Goal: Register for event/course

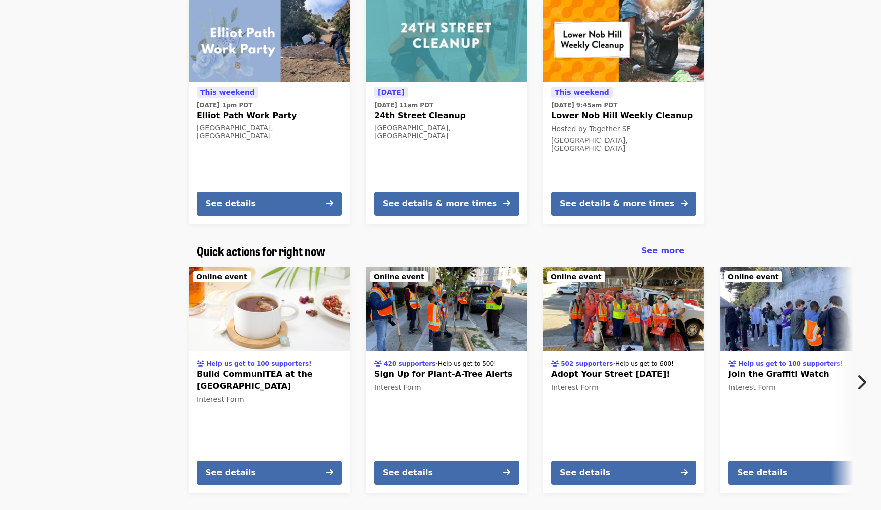
scroll to position [296, 0]
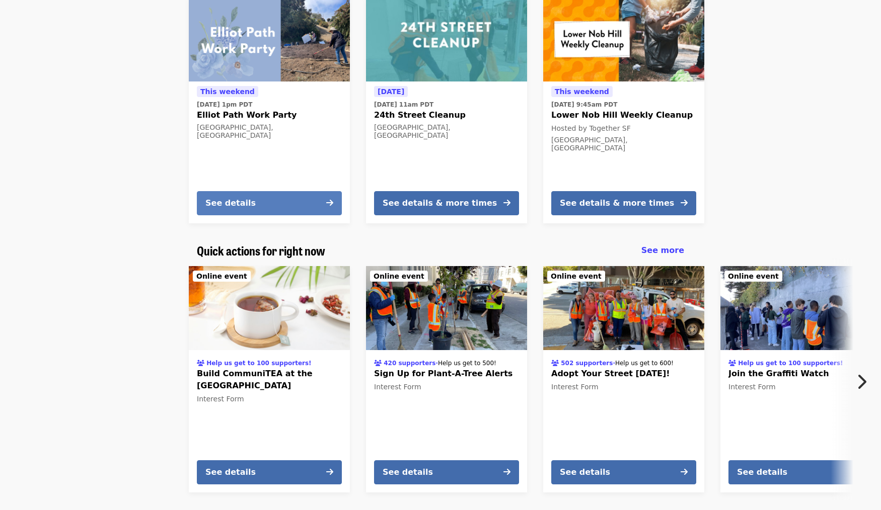
click at [305, 207] on button "See details" at bounding box center [269, 203] width 145 height 24
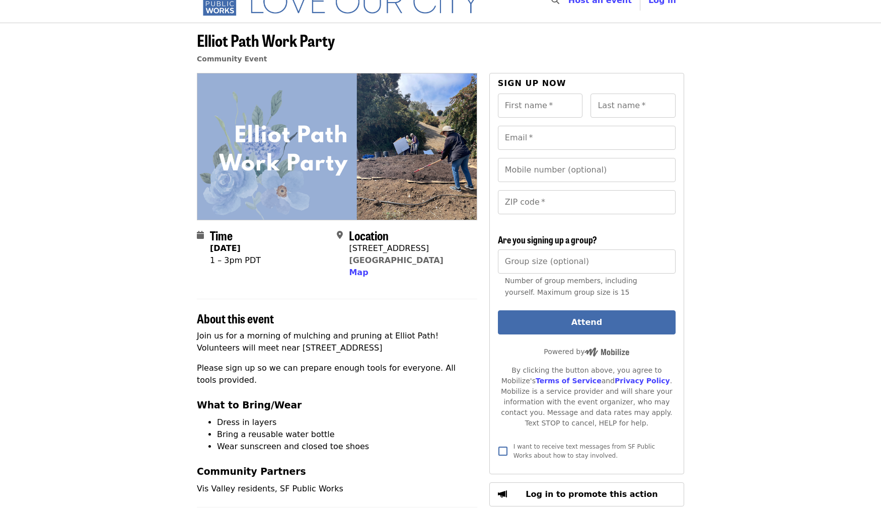
scroll to position [161, 0]
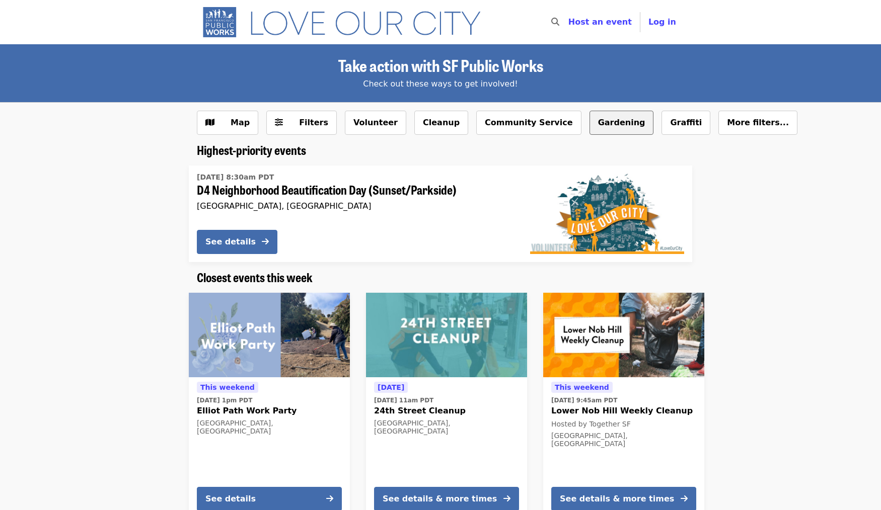
click at [589, 127] on button "Gardening" at bounding box center [621, 123] width 64 height 24
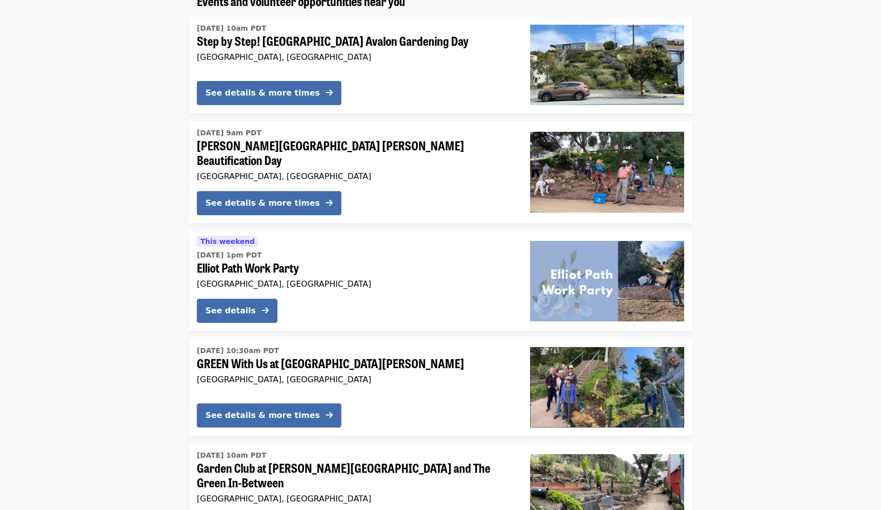
scroll to position [150, 0]
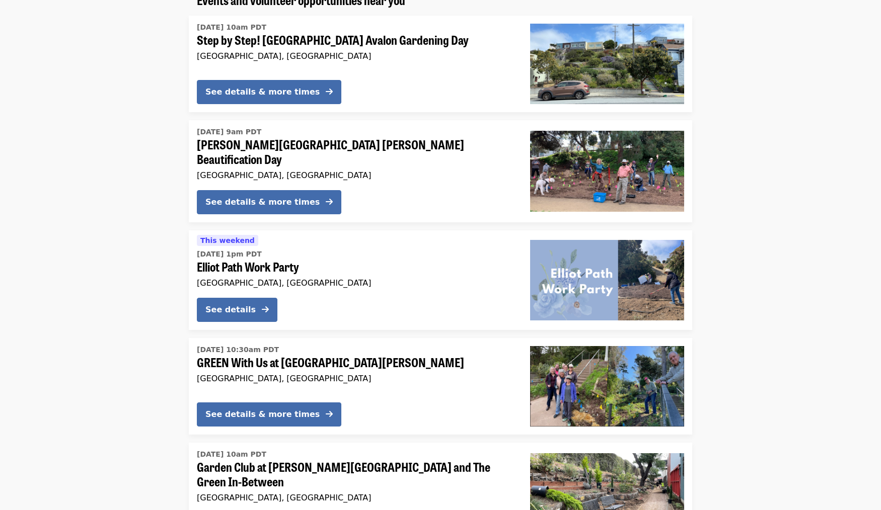
click at [571, 268] on img at bounding box center [607, 280] width 154 height 81
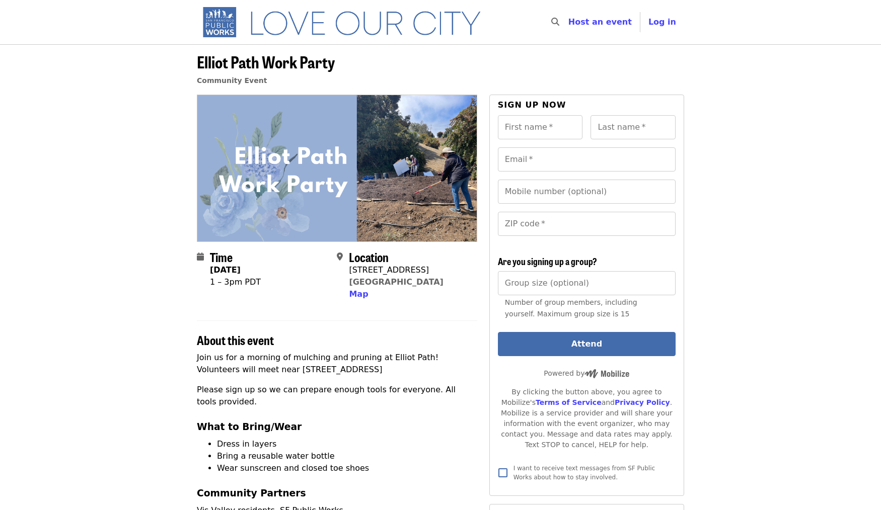
click at [418, 191] on img at bounding box center [336, 168] width 279 height 146
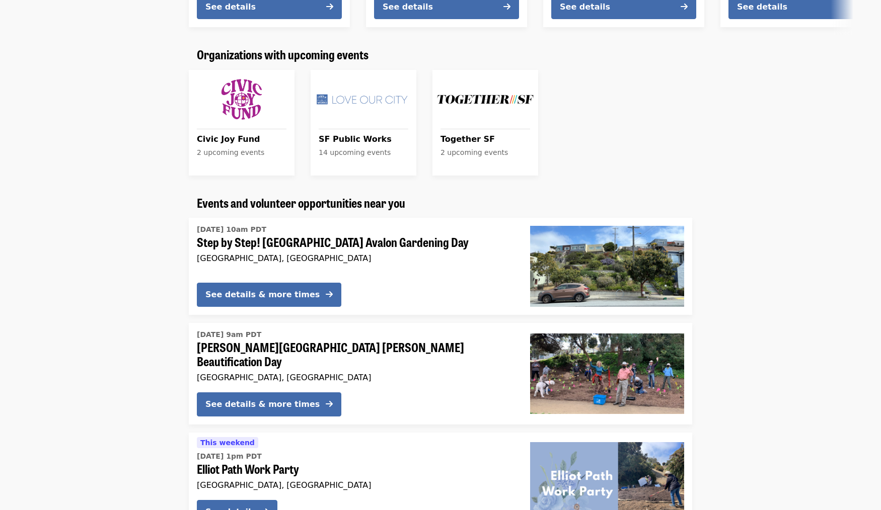
scroll to position [785, 0]
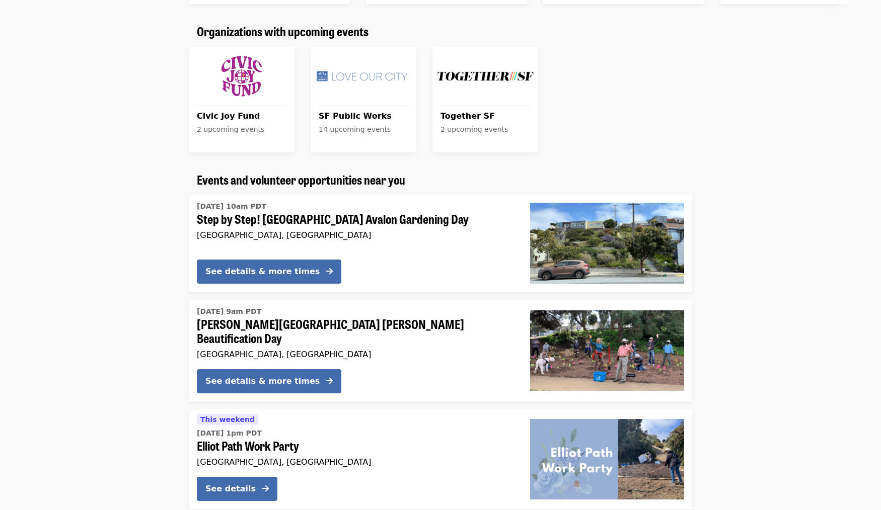
click at [341, 113] on span "SF Public Works" at bounding box center [364, 116] width 90 height 12
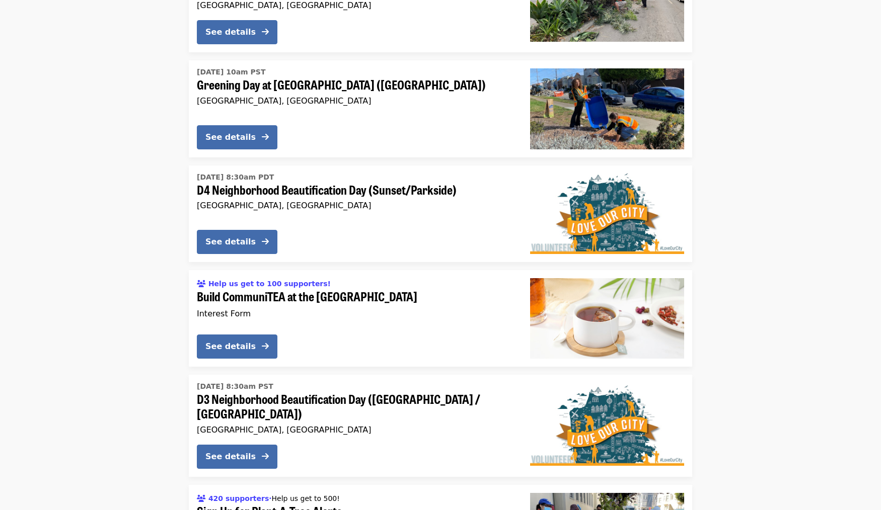
scroll to position [730, 0]
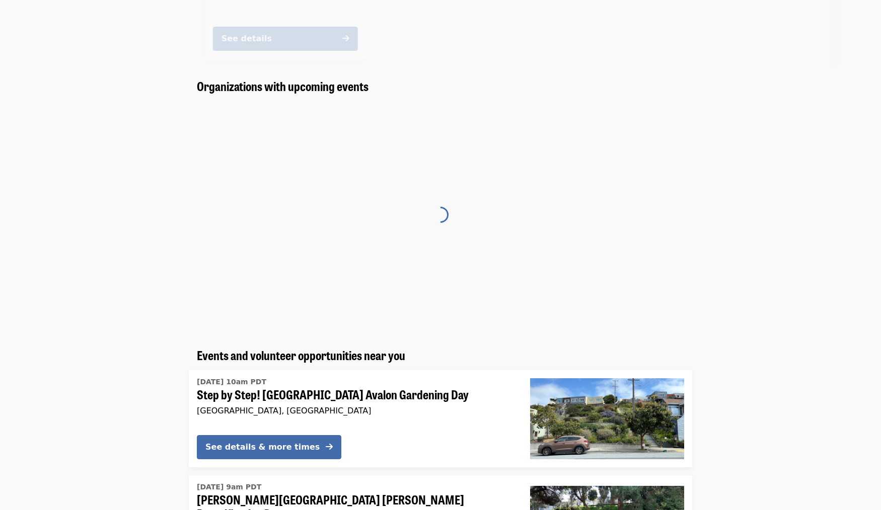
scroll to position [785, 0]
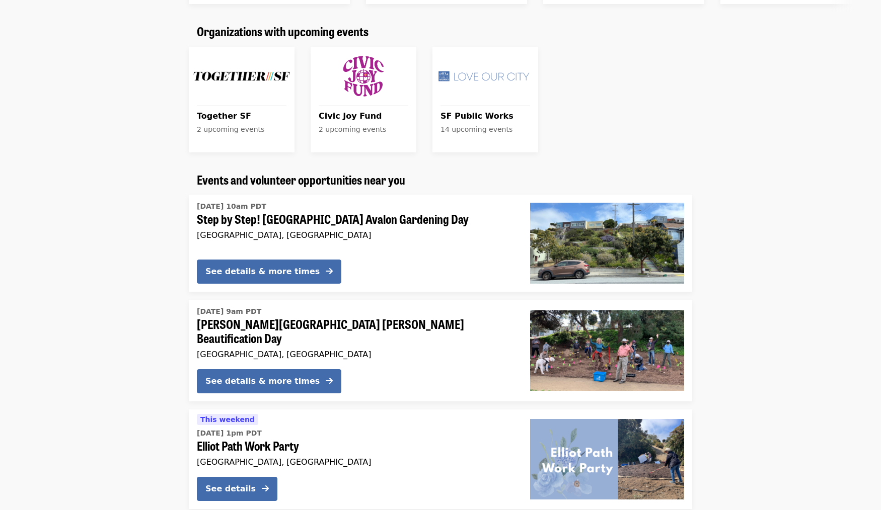
click at [358, 116] on span "Civic Joy Fund" at bounding box center [364, 116] width 90 height 12
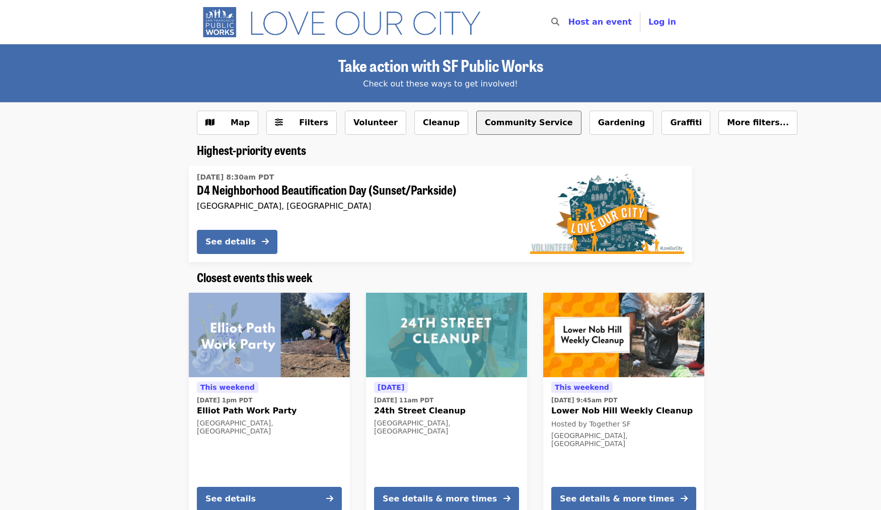
click at [496, 124] on button "Community Service" at bounding box center [528, 123] width 105 height 24
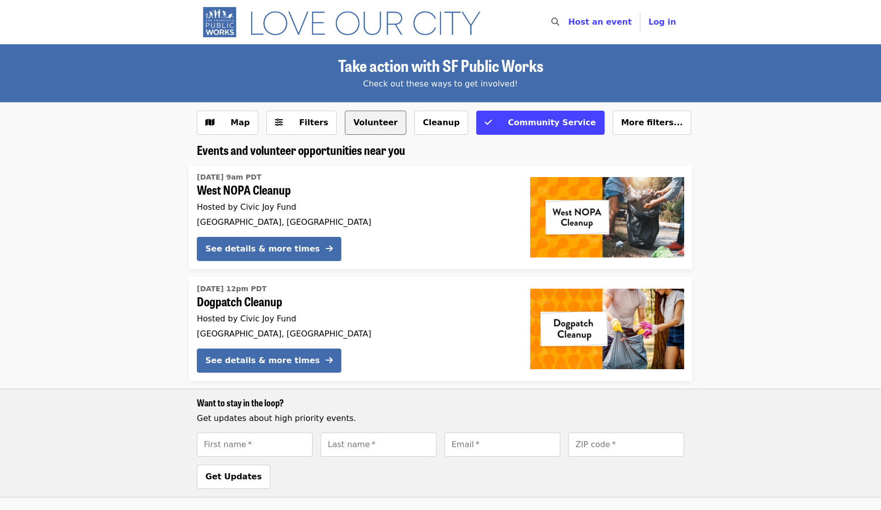
click at [367, 120] on button "Volunteer" at bounding box center [375, 123] width 61 height 24
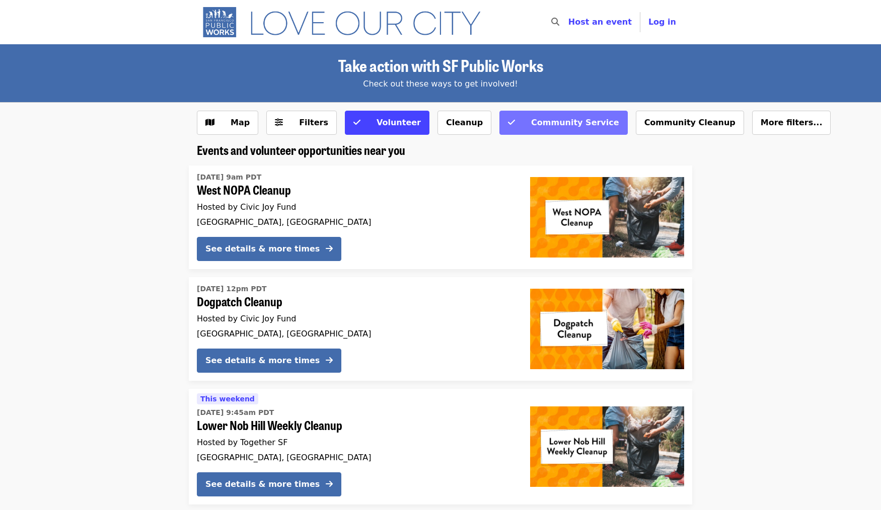
click at [508, 122] on icon "check icon" at bounding box center [511, 123] width 7 height 10
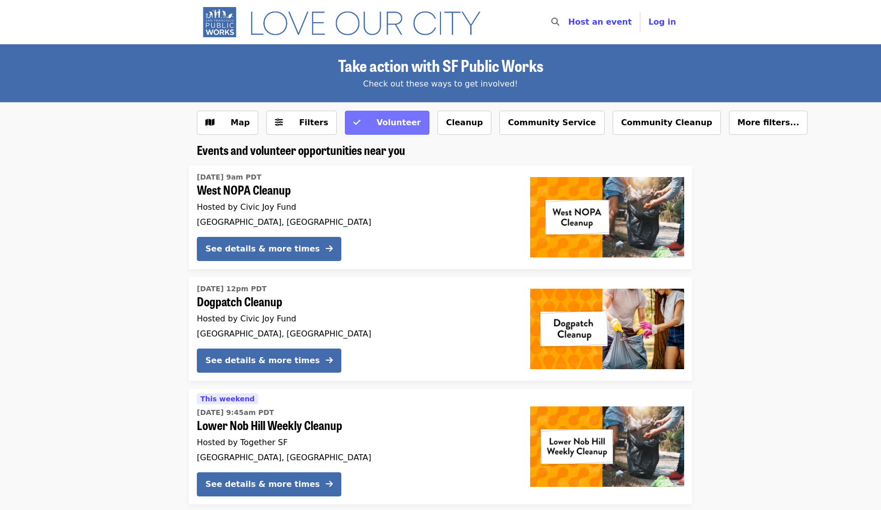
click at [353, 121] on button "Volunteer" at bounding box center [387, 123] width 85 height 24
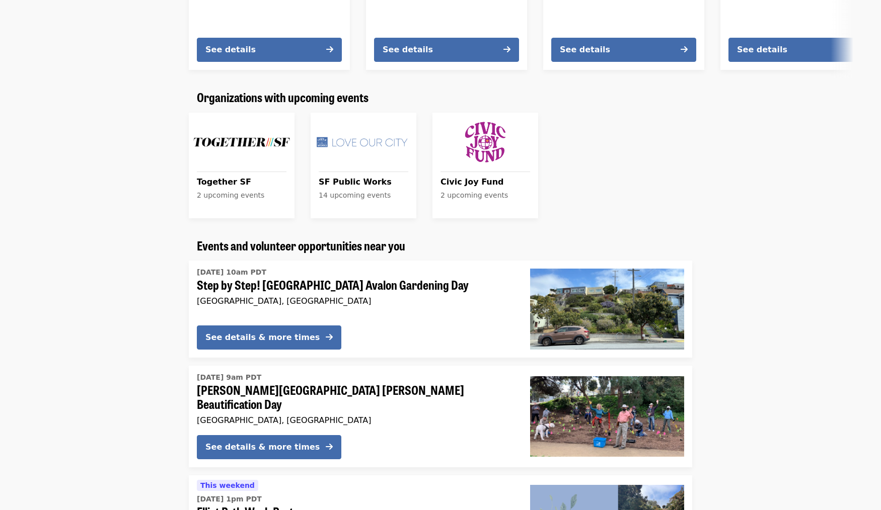
scroll to position [959, 0]
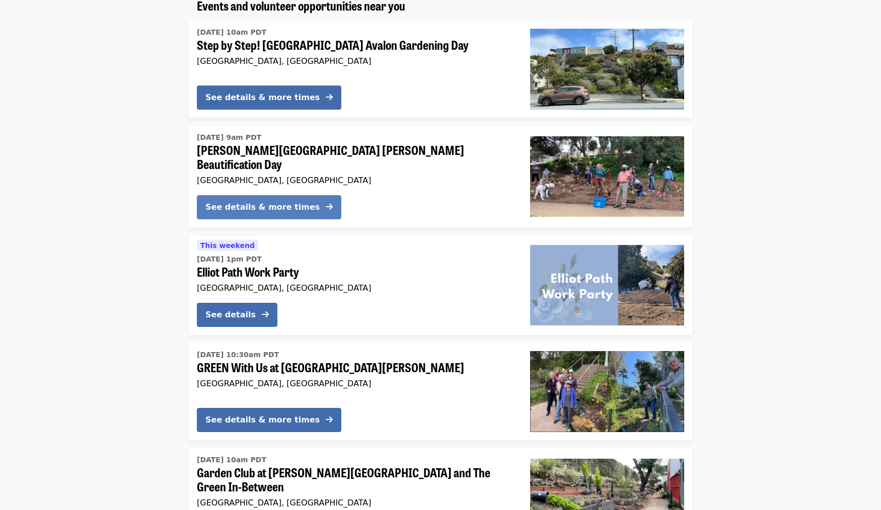
click at [263, 202] on div "See details & more times" at bounding box center [262, 207] width 114 height 12
